Goal: Task Accomplishment & Management: Complete application form

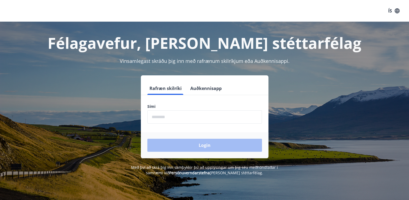
click at [197, 89] on button "Auðkennisapp" at bounding box center [206, 88] width 36 height 13
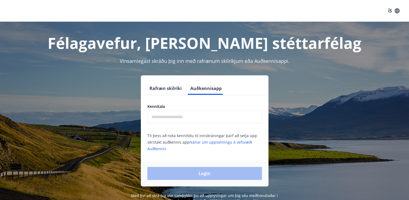
click at [174, 89] on button "Rafræn skilríki" at bounding box center [165, 88] width 37 height 13
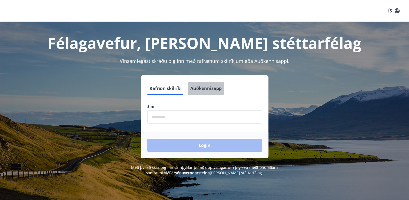
click at [195, 90] on button "Auðkennisapp" at bounding box center [206, 88] width 36 height 13
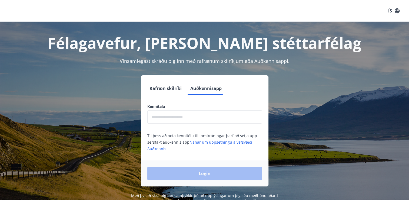
click at [198, 120] on input "text" at bounding box center [204, 116] width 115 height 13
type input "**********"
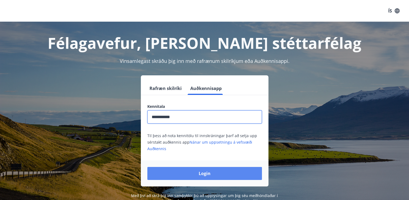
click at [198, 173] on button "Login" at bounding box center [204, 173] width 115 height 13
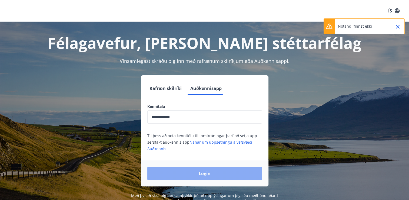
click at [217, 172] on button "Login" at bounding box center [204, 173] width 115 height 13
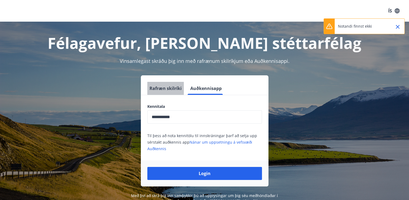
click at [168, 94] on button "Rafræn skilríki" at bounding box center [165, 88] width 37 height 13
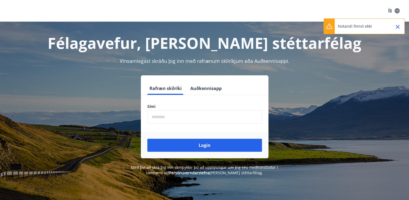
click at [168, 115] on input "phone" at bounding box center [204, 116] width 115 height 13
type input "********"
click at [147, 138] on button "Login" at bounding box center [204, 144] width 115 height 13
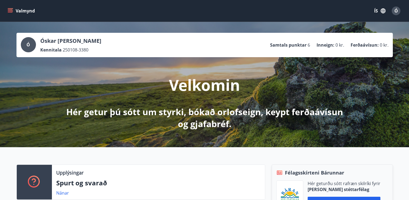
click at [409, 56] on div "Ó [PERSON_NAME] Tumi [PERSON_NAME] Kennitala 250108-3380 Samtals punktar 6 Inne…" at bounding box center [204, 84] width 409 height 125
click at [11, 8] on button "Valmynd" at bounding box center [21, 11] width 31 height 10
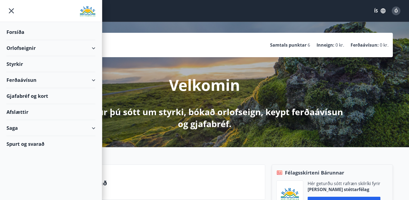
click at [14, 40] on div "Styrkir" at bounding box center [50, 32] width 89 height 16
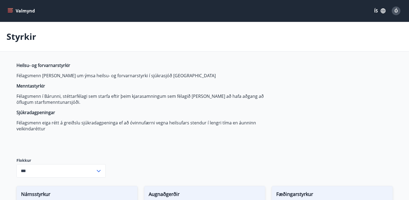
click at [67, 142] on div "Heilsu- og forvarnarstyrkir Félagsmenn geta sótt um ýmsa heilsu- og forvarnarst…" at bounding box center [144, 105] width 255 height 87
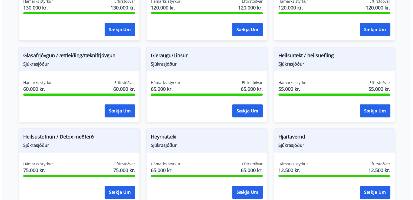
scroll to position [194, 0]
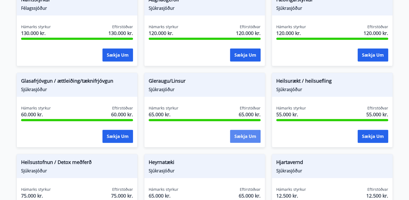
click at [247, 137] on button "Sækja um" at bounding box center [245, 136] width 31 height 13
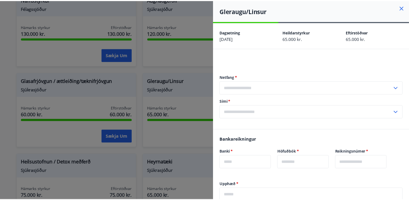
scroll to position [5, 0]
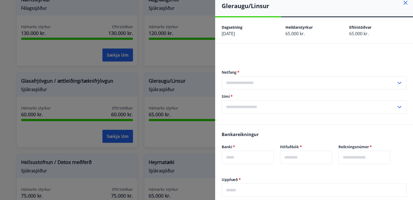
click at [404, 1] on icon at bounding box center [406, 3] width 4 height 4
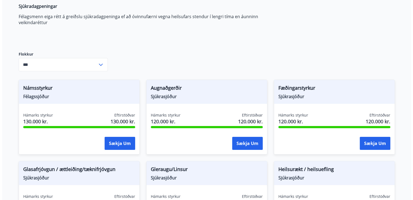
scroll to position [103, 0]
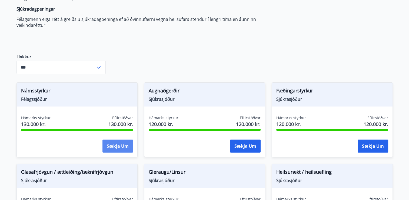
click at [116, 144] on button "Sækja um" at bounding box center [118, 145] width 31 height 13
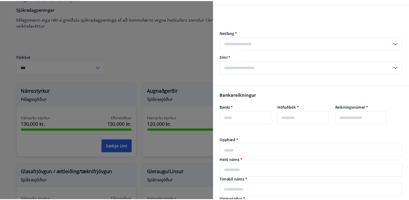
scroll to position [0, 0]
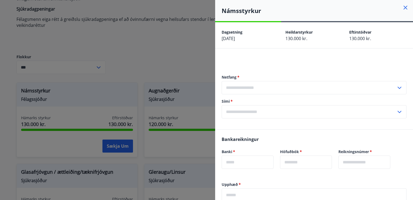
click at [402, 8] on icon at bounding box center [405, 7] width 6 height 6
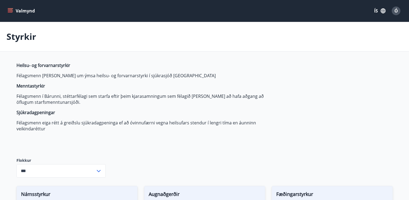
click at [15, 11] on button "Valmynd" at bounding box center [21, 11] width 31 height 10
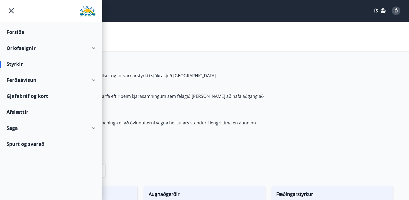
click at [194, 118] on span "Heilsu- og forvarnarstyrkir Félagsmenn geta sótt um ýmsa heilsu- og forvarnarst…" at bounding box center [144, 96] width 255 height 69
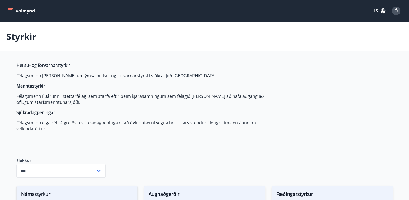
click at [41, 124] on p "Félagsmenn eiga rétt á greiðslu sjúkradagpeninga ef að óvinnufærni vegna heilsu…" at bounding box center [144, 126] width 255 height 12
click at [38, 112] on strong "Sjúkradagpeningar" at bounding box center [36, 112] width 39 height 6
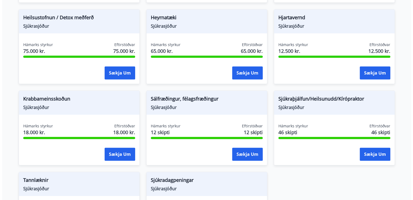
scroll to position [436, 0]
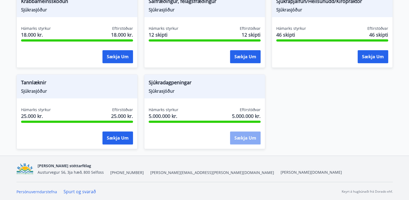
click at [240, 139] on button "Sækja um" at bounding box center [245, 137] width 31 height 13
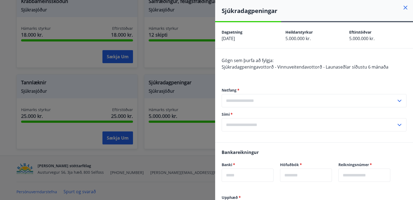
drag, startPoint x: 408, startPoint y: 68, endPoint x: 408, endPoint y: 72, distance: 4.6
click at [408, 69] on div "Gögn sem þurfa að fylgja: Sjúkradagpeningavottorð - Vinnuveitendavottorð - Laun…" at bounding box center [314, 95] width 198 height 94
click at [408, 73] on div "Gögn sem þurfa að fylgja: Sjúkradagpeningavottorð - Vinnuveitendavottorð - Laun…" at bounding box center [314, 95] width 198 height 94
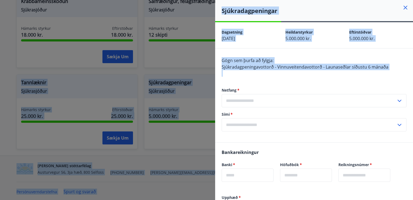
drag, startPoint x: 408, startPoint y: 73, endPoint x: 414, endPoint y: 145, distance: 72.0
drag, startPoint x: 414, startPoint y: 145, endPoint x: 394, endPoint y: 68, distance: 78.9
click at [394, 68] on div "Gögn sem þurfa að fylgja: Sjúkradagpeningavottorð - Vinnuveitendavottorð - Laun…" at bounding box center [314, 66] width 185 height 19
click at [403, 63] on div "Gögn sem þurfa að fylgja: Sjúkradagpeningavottorð - Vinnuveitendavottorð - Laun…" at bounding box center [314, 95] width 198 height 94
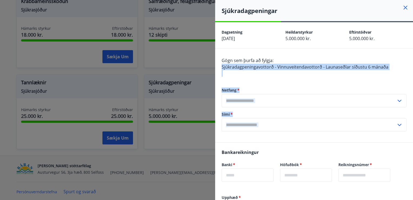
drag, startPoint x: 407, startPoint y: 64, endPoint x: 412, endPoint y: 130, distance: 66.5
click at [412, 130] on div "Sjúkradagpeningar Dagsetning 11.08.2025 Heildarstyrkur 5.000.000 kr. Eftirstöðv…" at bounding box center [314, 100] width 198 height 200
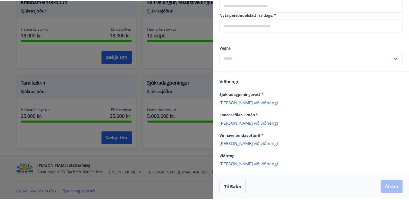
scroll to position [0, 0]
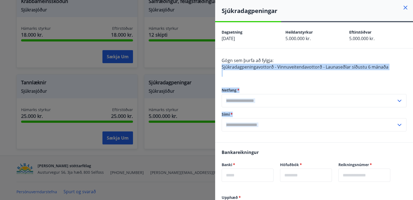
click at [404, 6] on icon at bounding box center [406, 8] width 4 height 4
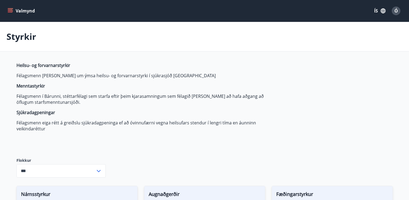
click at [100, 171] on icon at bounding box center [98, 170] width 6 height 6
click at [53, 158] on li "Sjúkrasjóður" at bounding box center [61, 159] width 89 height 10
type input "**********"
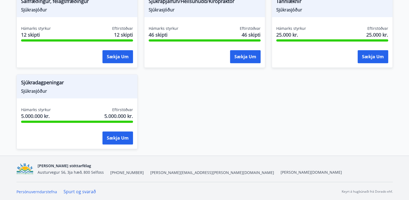
scroll to position [14, 0]
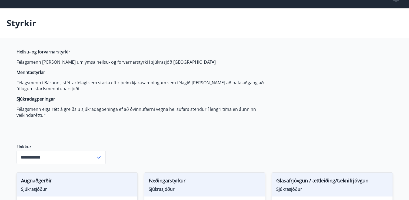
click at [21, 19] on p "Styrkir" at bounding box center [21, 23] width 30 height 12
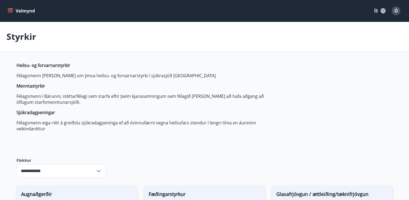
click at [395, 12] on span "Ó" at bounding box center [397, 11] width 4 height 6
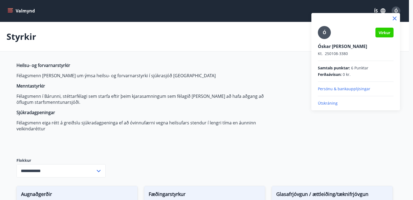
click at [326, 34] on span "Ó" at bounding box center [325, 32] width 4 height 6
click at [326, 40] on input "Ó" at bounding box center [355, 43] width 74 height 6
click at [395, 18] on icon at bounding box center [395, 18] width 6 height 6
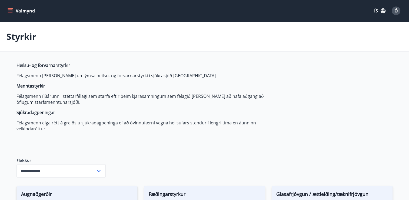
click at [21, 14] on button "Valmynd" at bounding box center [21, 11] width 31 height 10
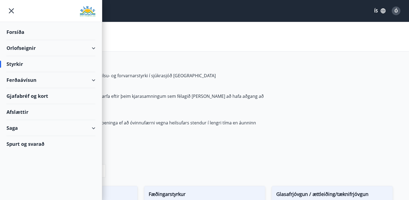
click at [35, 146] on div "Spurt og svarað" at bounding box center [50, 144] width 89 height 16
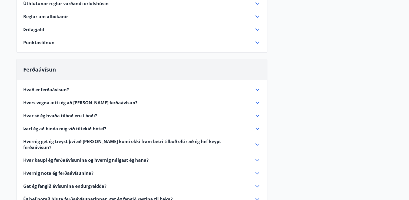
scroll to position [96, 0]
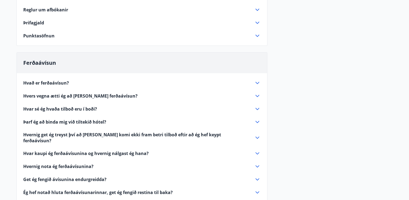
click at [62, 95] on span "Hvers vegna ætti ég að kaupa ferðaávísun?" at bounding box center [80, 96] width 114 height 6
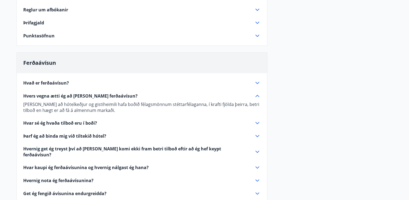
click at [70, 96] on span "Hvers vegna ætti ég að kaupa ferðaávísun?" at bounding box center [80, 96] width 114 height 6
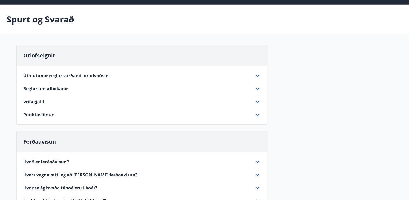
scroll to position [0, 0]
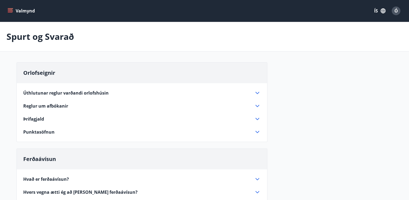
click at [19, 12] on button "Valmynd" at bounding box center [21, 11] width 31 height 10
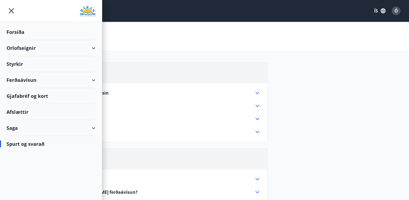
click at [42, 96] on div "Gjafabréf og kort" at bounding box center [50, 96] width 89 height 16
click at [11, 12] on icon "menu" at bounding box center [11, 11] width 10 height 10
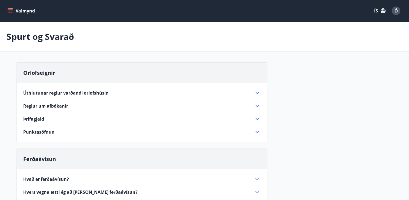
click at [131, 63] on div "Orlofseignir" at bounding box center [142, 72] width 250 height 21
click at [57, 94] on span "Úthlutunar reglur varðandi orlofshúsin" at bounding box center [65, 93] width 85 height 6
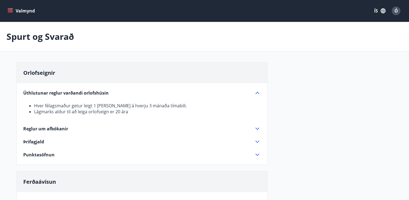
click at [103, 77] on div "Orlofseignir" at bounding box center [142, 72] width 250 height 21
click at [16, 13] on button "Valmynd" at bounding box center [21, 11] width 31 height 10
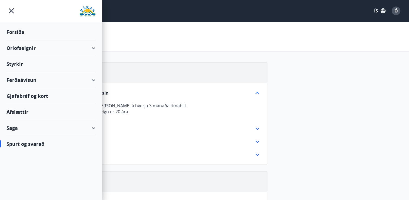
click at [67, 48] on div "Orlofseignir" at bounding box center [50, 48] width 89 height 16
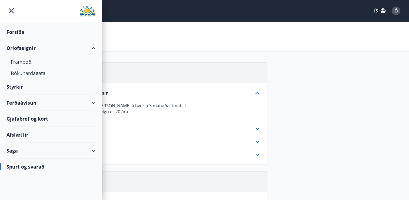
click at [16, 40] on div "Styrkir" at bounding box center [50, 32] width 89 height 16
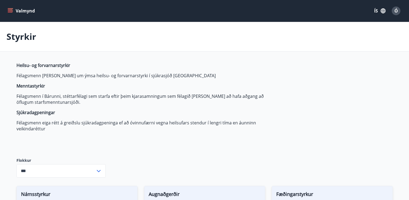
type input "***"
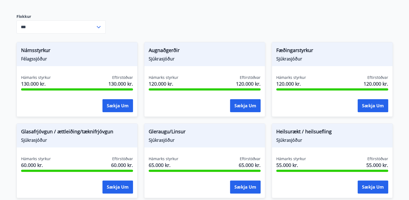
scroll to position [144, 0]
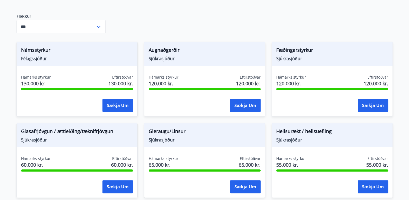
click at [177, 114] on div "Augnaðgerðir Sjúkrasjóður Hámarks styrkur 120.000 kr. Eftirstöðvar 120.000 kr. …" at bounding box center [204, 79] width 121 height 75
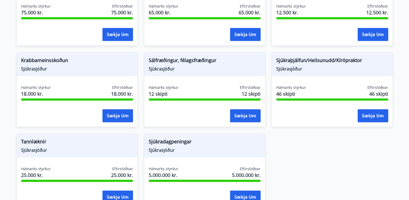
scroll to position [382, 0]
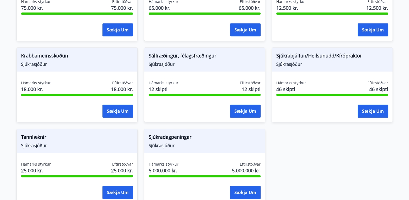
click at [278, 104] on div "Sækja um" at bounding box center [332, 111] width 112 height 14
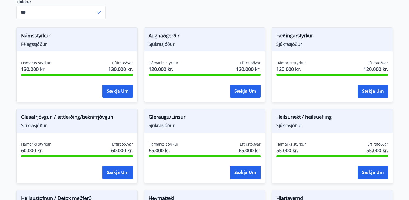
scroll to position [156, 0]
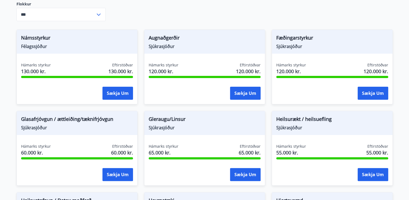
drag, startPoint x: 233, startPoint y: 95, endPoint x: 186, endPoint y: 61, distance: 57.2
click at [186, 61] on div "Augnaðgerðir Sjúkrasjóður Hámarks styrkur 120.000 kr. Eftirstöðvar 120.000 kr. …" at bounding box center [204, 66] width 121 height 75
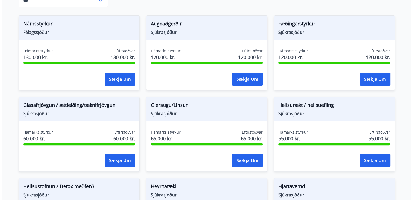
scroll to position [171, 0]
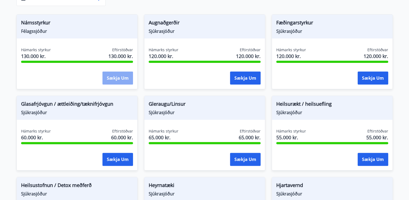
click at [129, 79] on button "Sækja um" at bounding box center [118, 77] width 31 height 13
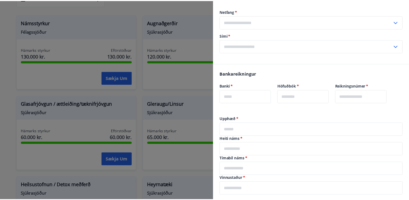
scroll to position [94, 0]
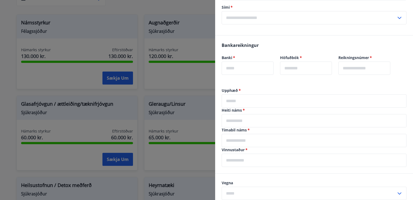
click at [182, 63] on div at bounding box center [206, 100] width 413 height 200
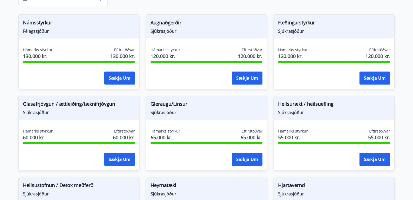
scroll to position [0, 0]
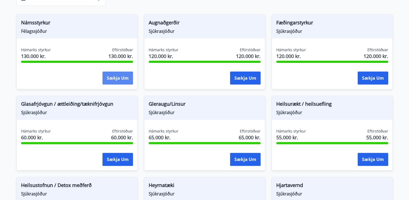
click at [123, 80] on button "Sækja um" at bounding box center [118, 77] width 31 height 13
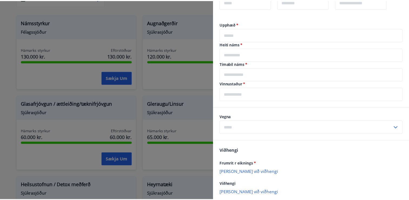
scroll to position [160, 0]
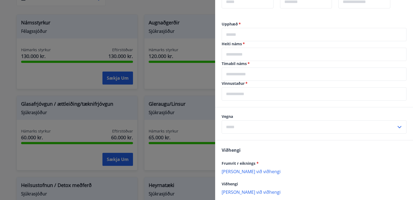
drag, startPoint x: 161, startPoint y: 95, endPoint x: 186, endPoint y: 100, distance: 25.2
click at [186, 100] on div at bounding box center [206, 100] width 413 height 200
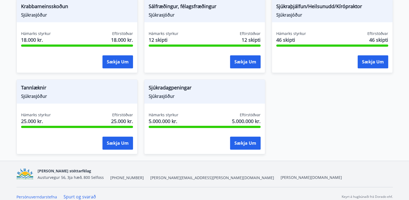
scroll to position [429, 0]
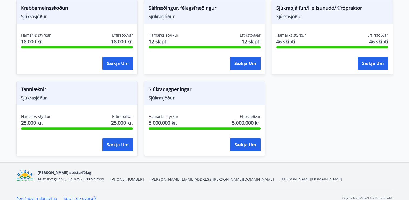
drag, startPoint x: 318, startPoint y: 78, endPoint x: 306, endPoint y: 109, distance: 33.3
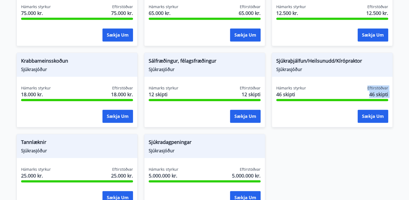
drag, startPoint x: 306, startPoint y: 109, endPoint x: 295, endPoint y: 96, distance: 16.7
click at [295, 96] on div "Hámarks styrkur 46 skipti Eftirstöðvar 46 skipti Sækja um" at bounding box center [332, 104] width 121 height 39
drag, startPoint x: 295, startPoint y: 96, endPoint x: 297, endPoint y: 130, distance: 33.3
click at [297, 130] on div "Námsstyrkur Félagssjóður Hámarks styrkur 130.000 kr. Eftirstöðvar 130.000 kr. S…" at bounding box center [201, 6] width 383 height 406
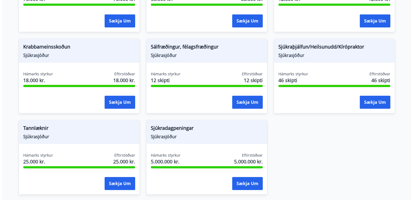
scroll to position [391, 0]
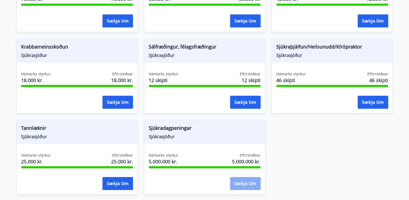
click at [248, 184] on button "Sækja um" at bounding box center [245, 183] width 31 height 13
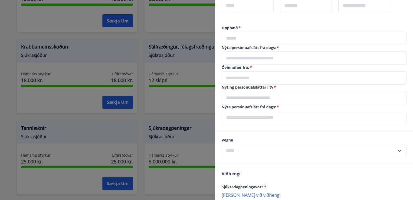
scroll to position [182, 0]
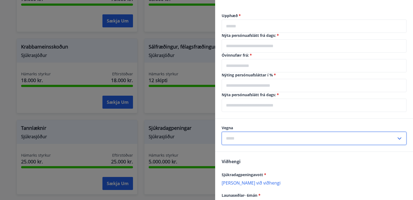
click at [299, 140] on input "text" at bounding box center [309, 137] width 175 height 13
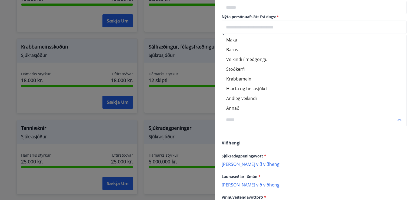
scroll to position [199, 0]
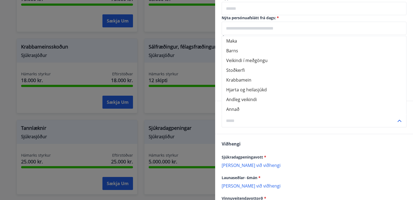
click at [292, 125] on input "text" at bounding box center [309, 120] width 175 height 13
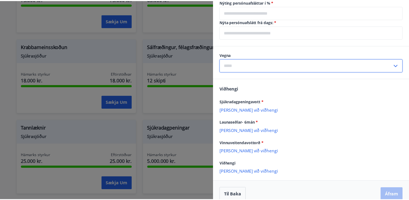
scroll to position [262, 0]
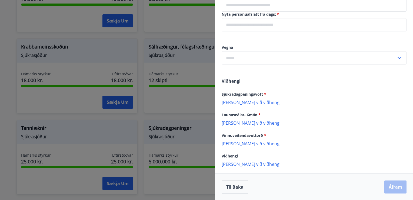
click at [190, 107] on div at bounding box center [206, 100] width 413 height 200
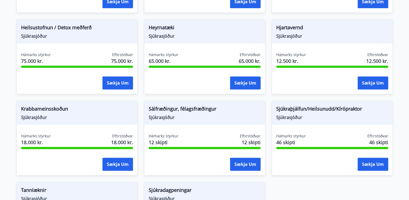
scroll to position [329, 0]
